Goal: Find specific page/section: Find specific page/section

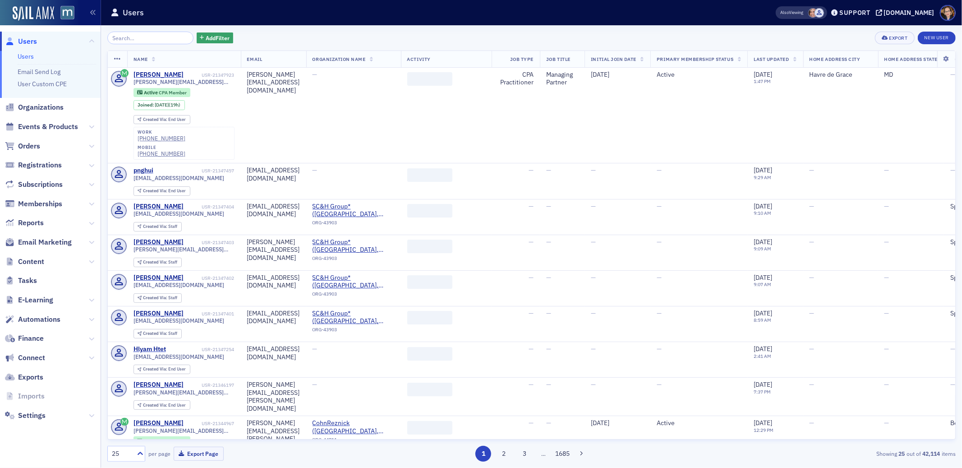
click at [25, 41] on span "Users" at bounding box center [27, 42] width 19 height 10
click at [131, 39] on input "search" at bounding box center [150, 38] width 86 height 13
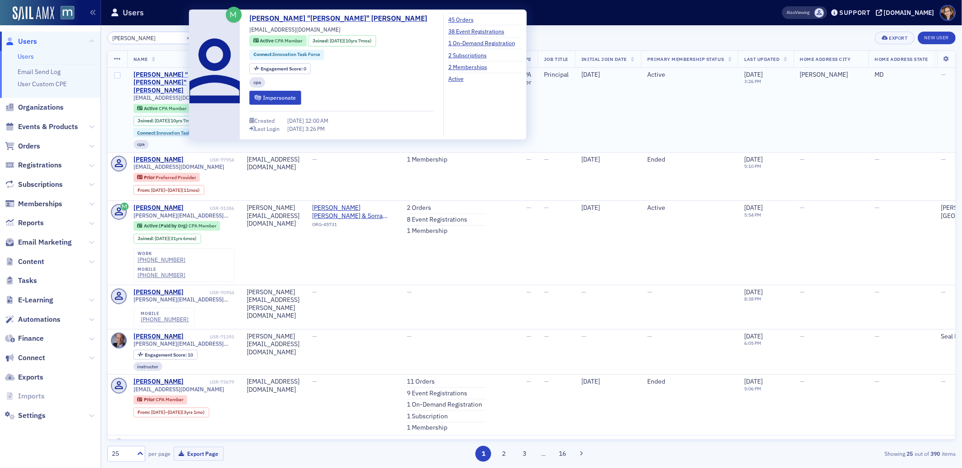
type input "[PERSON_NAME]"
click at [168, 74] on div "[PERSON_NAME] "[PERSON_NAME]" [PERSON_NAME]" at bounding box center [170, 83] width 75 height 24
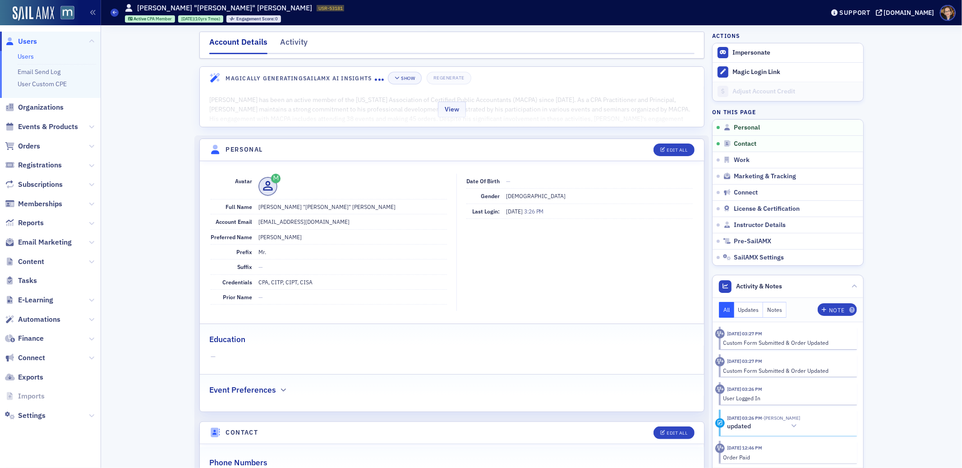
click at [467, 110] on div "View" at bounding box center [452, 108] width 504 height 38
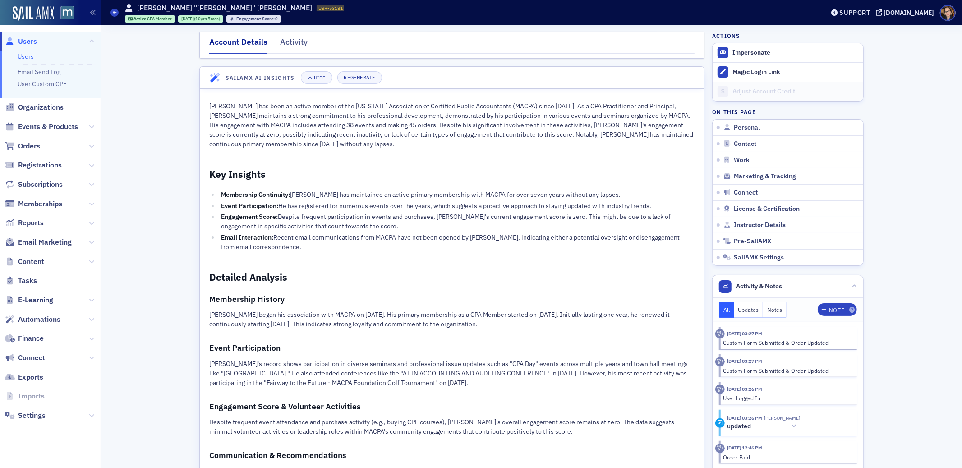
scroll to position [491, 0]
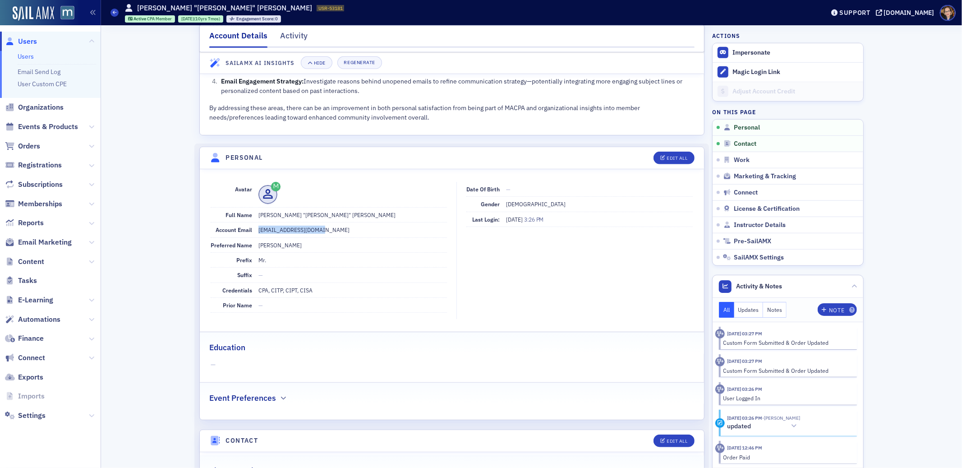
drag, startPoint x: 316, startPoint y: 219, endPoint x: 289, endPoint y: 260, distance: 49.2
click at [253, 222] on div "Account Email [EMAIL_ADDRESS][DOMAIN_NAME]" at bounding box center [329, 229] width 236 height 15
copy dd "[EMAIL_ADDRESS][DOMAIN_NAME]"
click at [28, 145] on span "Orders" at bounding box center [29, 146] width 22 height 10
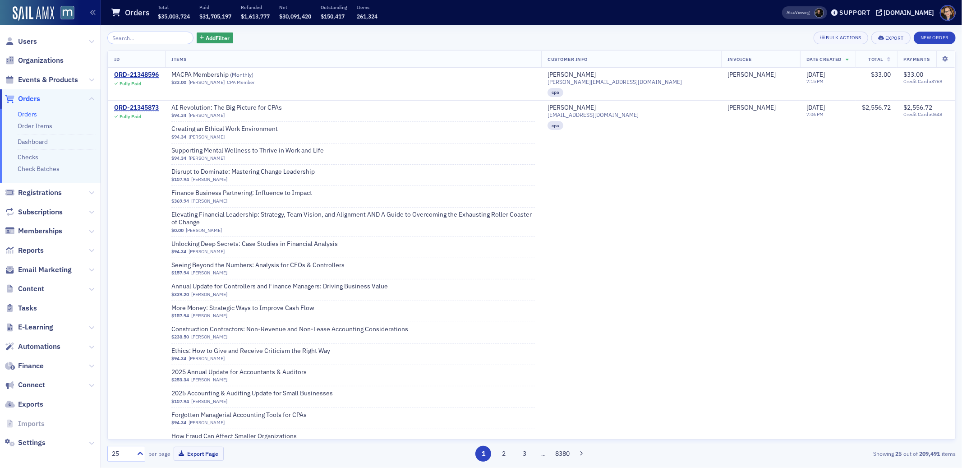
click at [34, 95] on span "Orders" at bounding box center [29, 99] width 22 height 10
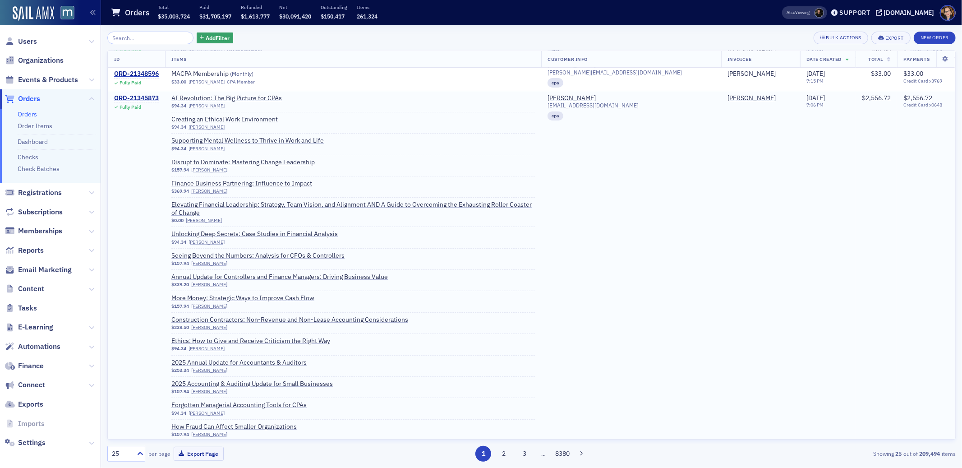
scroll to position [102, 0]
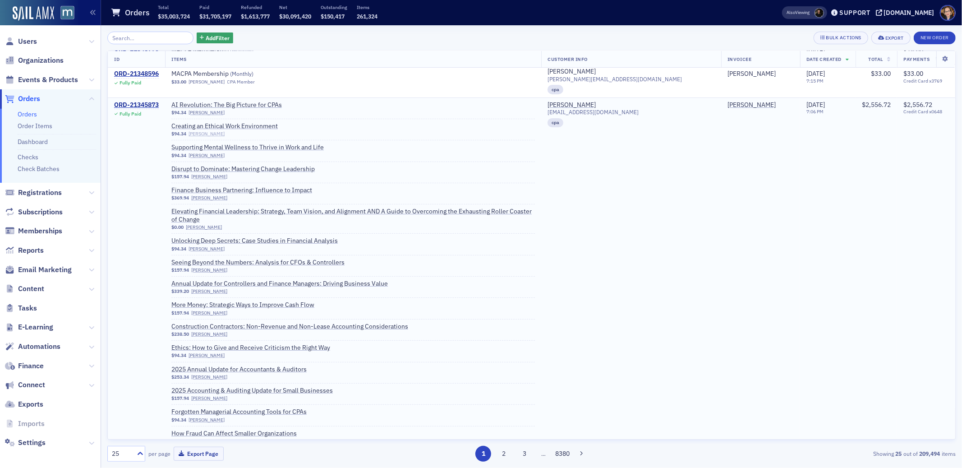
click at [219, 133] on link "[PERSON_NAME]" at bounding box center [207, 134] width 36 height 6
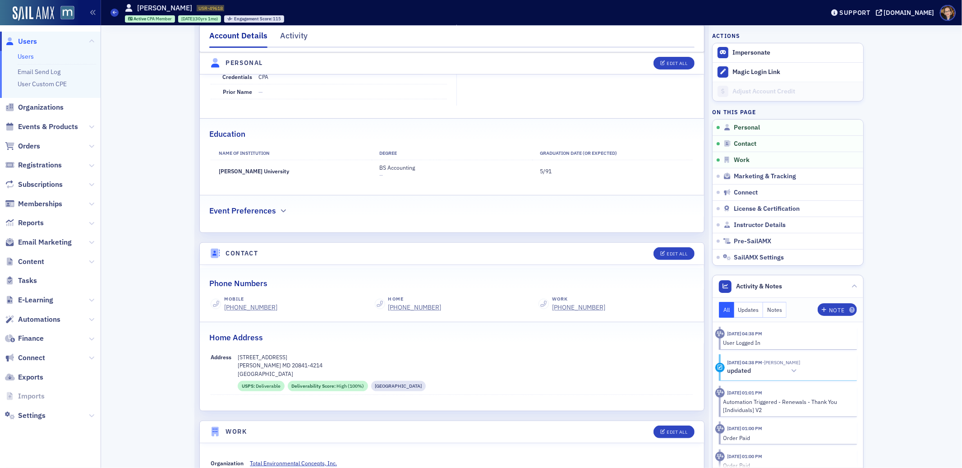
scroll to position [544, 0]
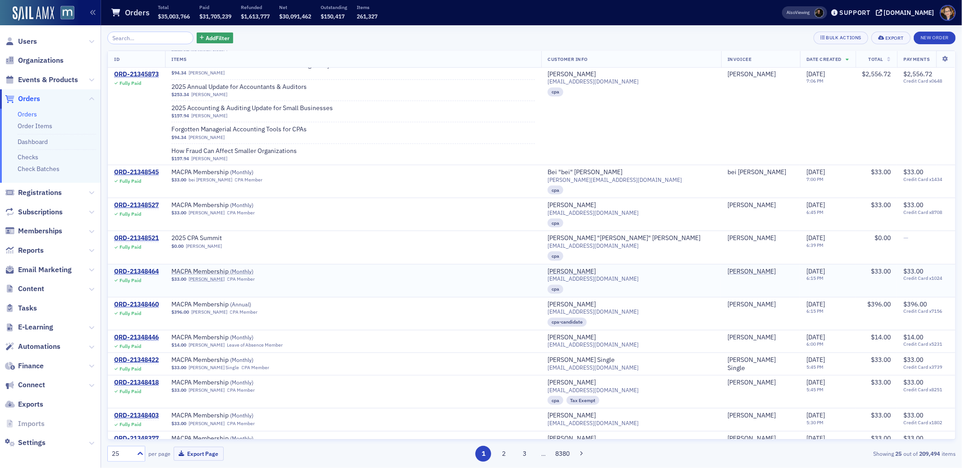
scroll to position [387, 0]
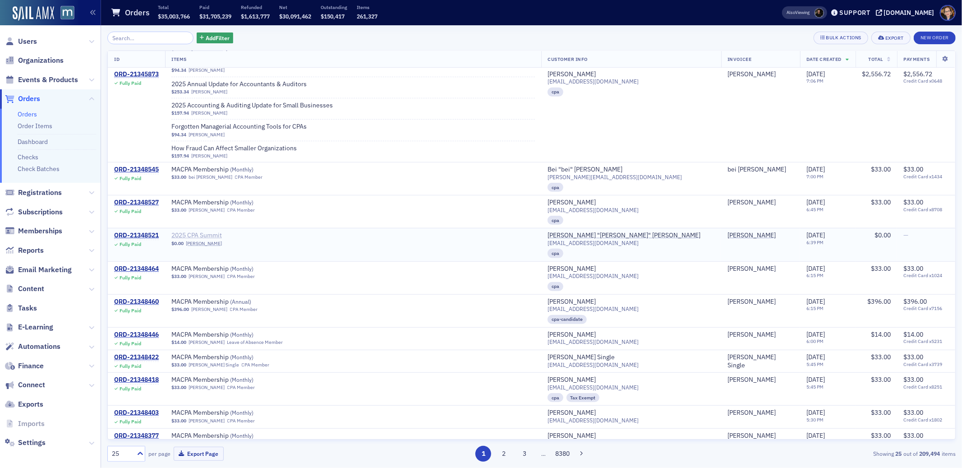
click at [217, 231] on span "2025 CPA Summit" at bounding box center [228, 235] width 114 height 8
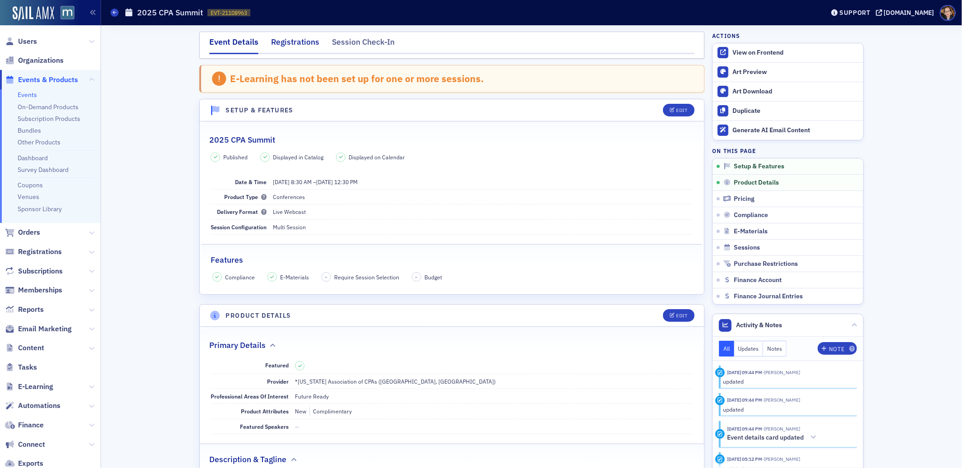
click at [294, 41] on div "Registrations" at bounding box center [295, 44] width 48 height 17
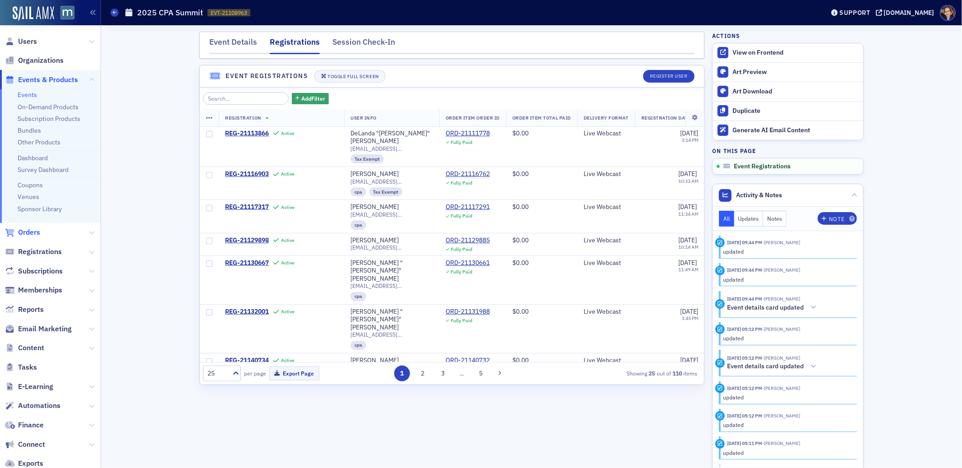
click at [34, 230] on span "Orders" at bounding box center [29, 232] width 22 height 10
